Goal: Find specific fact: Find specific fact

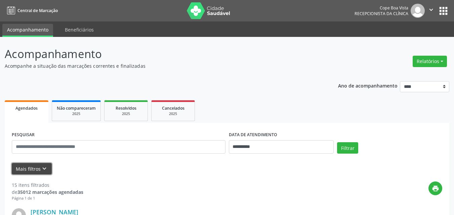
drag, startPoint x: 45, startPoint y: 166, endPoint x: 51, endPoint y: 162, distance: 7.3
click at [46, 165] on button "Mais filtros keyboard_arrow_down" at bounding box center [32, 169] width 40 height 12
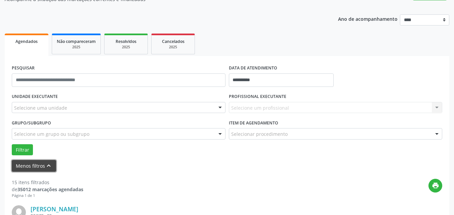
scroll to position [67, 0]
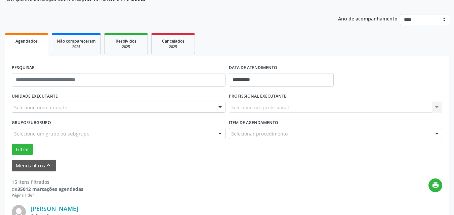
click at [209, 108] on div "Selecione uma unidade" at bounding box center [119, 107] width 214 height 11
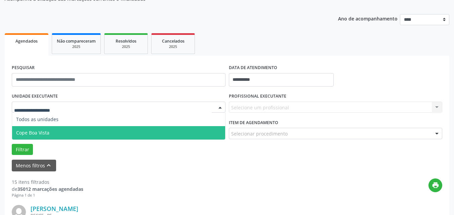
click at [143, 131] on span "Cope Boa Vista" at bounding box center [118, 132] width 213 height 13
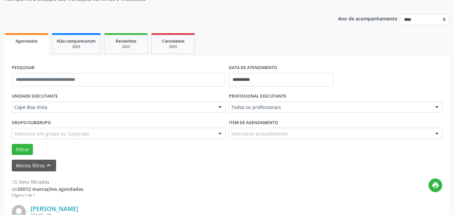
click at [257, 111] on div "Todos os profissionais" at bounding box center [336, 107] width 214 height 11
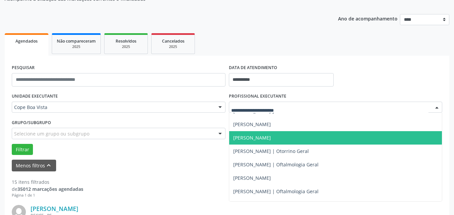
scroll to position [168, 0]
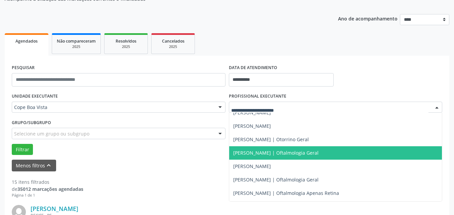
click at [271, 149] on span "[PERSON_NAME] | Oftalmologia Geral" at bounding box center [335, 153] width 213 height 13
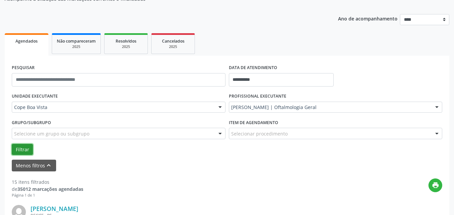
click at [23, 149] on button "Filtrar" at bounding box center [22, 149] width 21 height 11
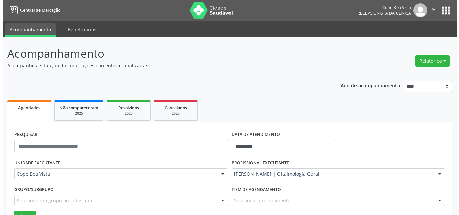
scroll to position [0, 0]
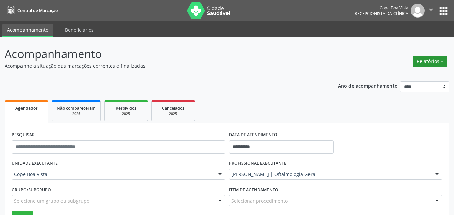
click at [432, 62] on button "Relatórios" at bounding box center [430, 61] width 34 height 11
click at [395, 74] on link "Agendamentos" at bounding box center [411, 75] width 72 height 9
select select "*"
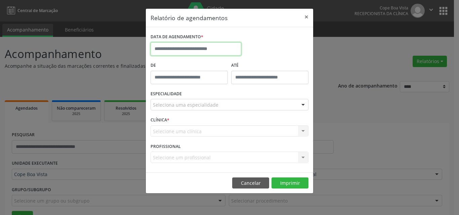
drag, startPoint x: 224, startPoint y: 50, endPoint x: 220, endPoint y: 55, distance: 7.2
click at [224, 50] on input "text" at bounding box center [196, 48] width 91 height 13
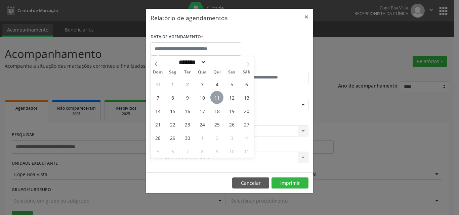
click at [218, 95] on span "11" at bounding box center [216, 97] width 13 height 13
type input "**********"
click at [218, 96] on span "11" at bounding box center [216, 97] width 13 height 13
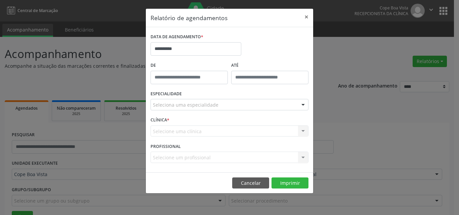
click at [218, 101] on div "Seleciona uma especialidade" at bounding box center [230, 104] width 158 height 11
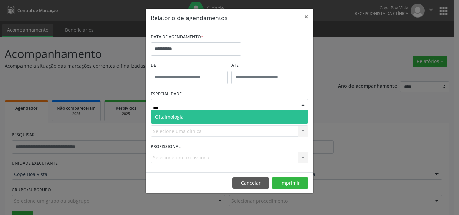
type input "****"
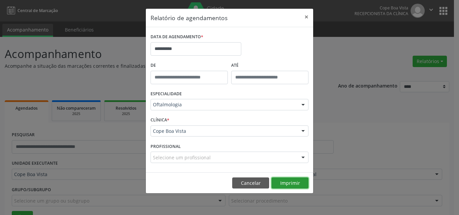
click at [299, 183] on button "Imprimir" at bounding box center [290, 183] width 37 height 11
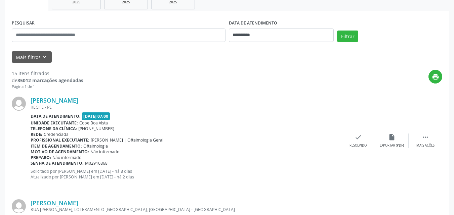
scroll to position [134, 0]
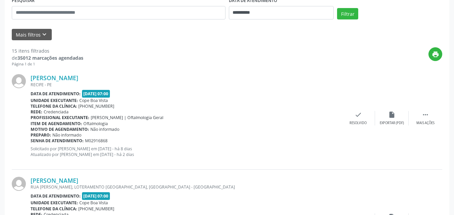
click at [45, 27] on form "**********" at bounding box center [227, 18] width 431 height 45
click at [46, 32] on icon "keyboard_arrow_down" at bounding box center [44, 34] width 7 height 7
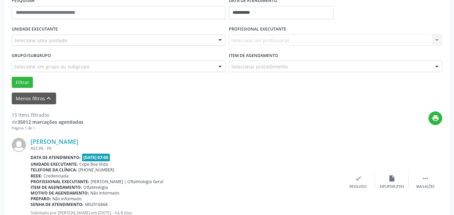
click at [80, 38] on div "Selecione uma unidade" at bounding box center [119, 40] width 214 height 11
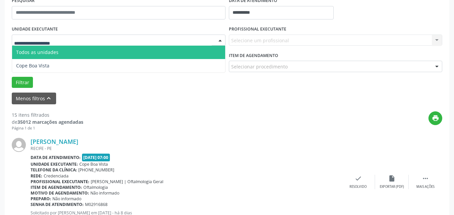
click at [61, 60] on span "Cope Boa Vista" at bounding box center [118, 65] width 213 height 13
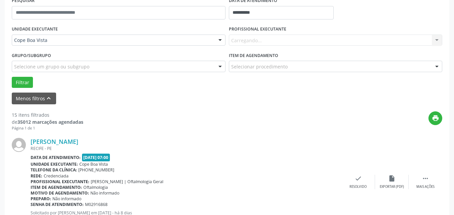
click at [271, 42] on div "Carregando... Nenhum resultado encontrado para: " " Não há nenhuma opção para s…" at bounding box center [336, 40] width 214 height 11
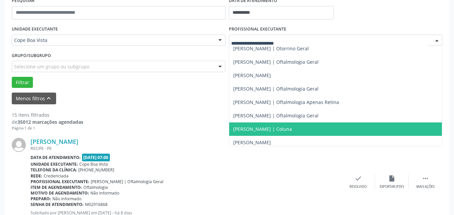
scroll to position [202, 0]
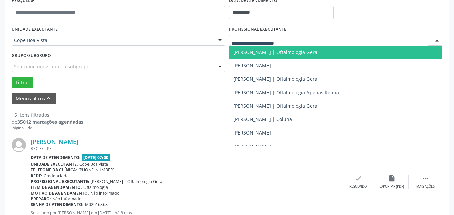
click at [258, 44] on input "text" at bounding box center [330, 43] width 198 height 13
click at [257, 50] on span "[PERSON_NAME] | Oftalmologia Geral" at bounding box center [275, 52] width 85 height 6
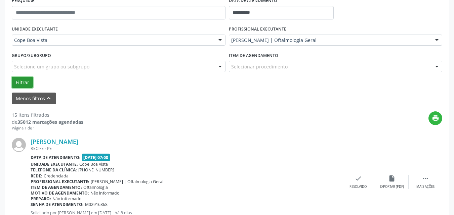
click at [27, 82] on button "Filtrar" at bounding box center [22, 82] width 21 height 11
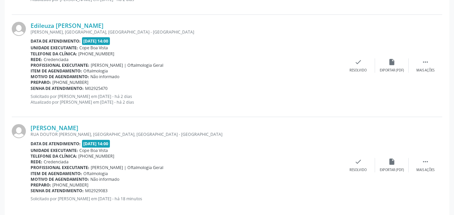
scroll to position [569, 0]
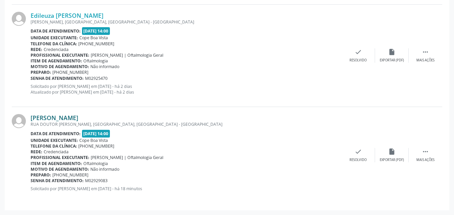
click at [73, 120] on link "[PERSON_NAME]" at bounding box center [55, 117] width 48 height 7
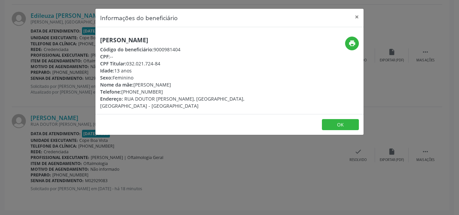
drag, startPoint x: 127, startPoint y: 62, endPoint x: 164, endPoint y: 63, distance: 37.0
click at [164, 63] on div "CPF Titular: 032.021.724-84" at bounding box center [184, 63] width 169 height 7
copy div "032.021.724-84"
click at [84, 125] on div "Informações do beneficiário × Amanda Maria Lopes Fontoura Código do beneficiári…" at bounding box center [229, 107] width 459 height 215
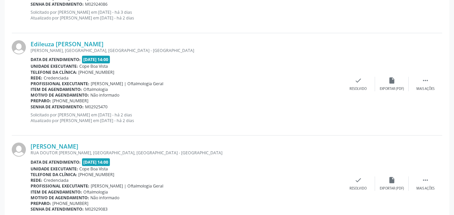
scroll to position [502, 0]
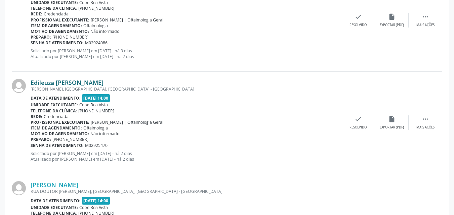
click at [82, 84] on link "Edileuza [PERSON_NAME]" at bounding box center [67, 82] width 73 height 7
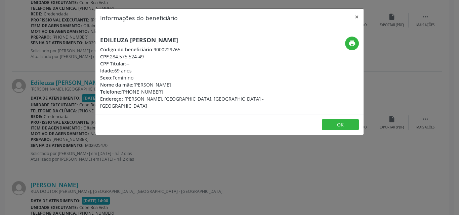
click at [137, 44] on h5 "Edileuza [PERSON_NAME]" at bounding box center [184, 40] width 169 height 7
copy div "Edileuza [PERSON_NAME]"
drag, startPoint x: 123, startPoint y: 92, endPoint x: 164, endPoint y: 92, distance: 41.0
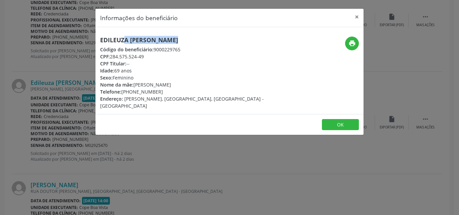
click at [164, 92] on div "Telefone: (81) 98715-4299" at bounding box center [184, 91] width 169 height 7
copy div "(81) 98715-4299"
copy div "Ednalda Alves dos Santos"
drag, startPoint x: 135, startPoint y: 86, endPoint x: 195, endPoint y: 81, distance: 59.7
click at [195, 81] on div "Nome da mãe: Ednalda Alves dos Santos" at bounding box center [184, 84] width 169 height 7
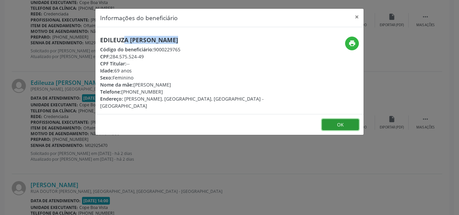
click at [351, 119] on button "OK" at bounding box center [340, 124] width 37 height 11
